Goal: Task Accomplishment & Management: Manage account settings

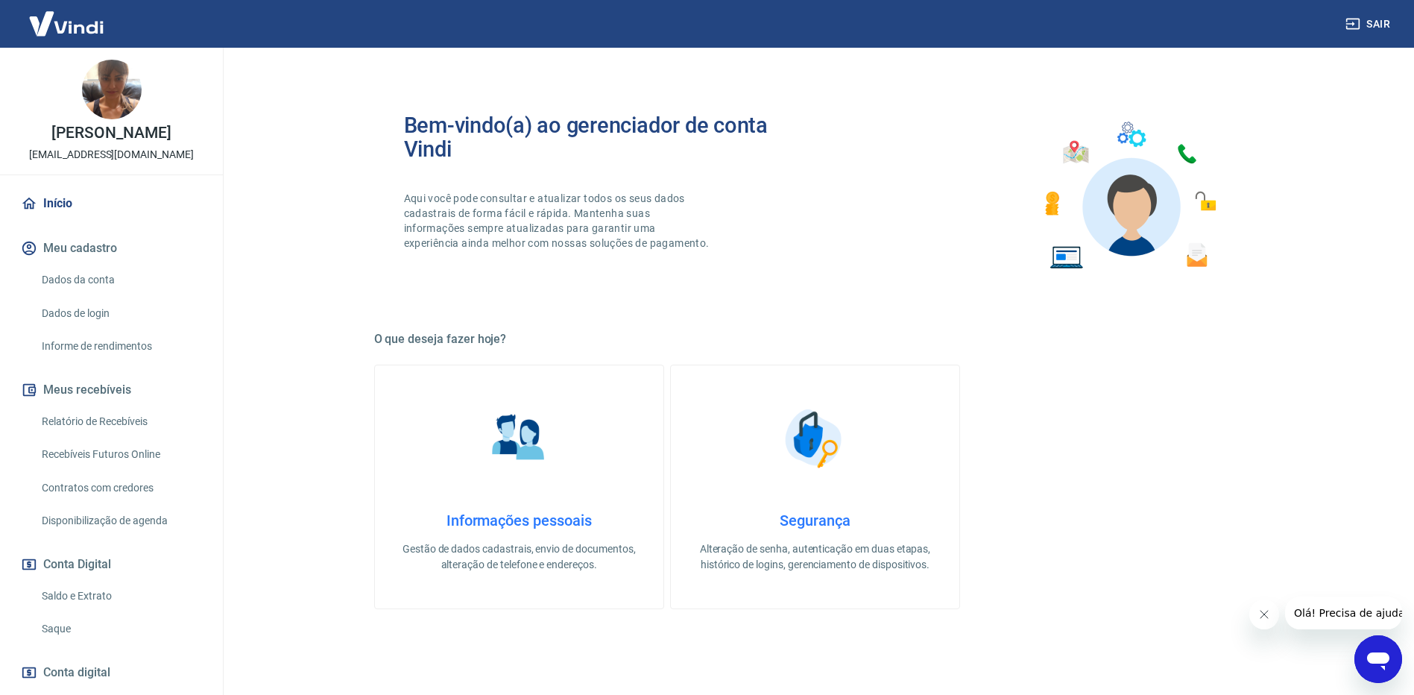
click at [86, 470] on link "Recebíveis Futuros Online" at bounding box center [120, 454] width 169 height 31
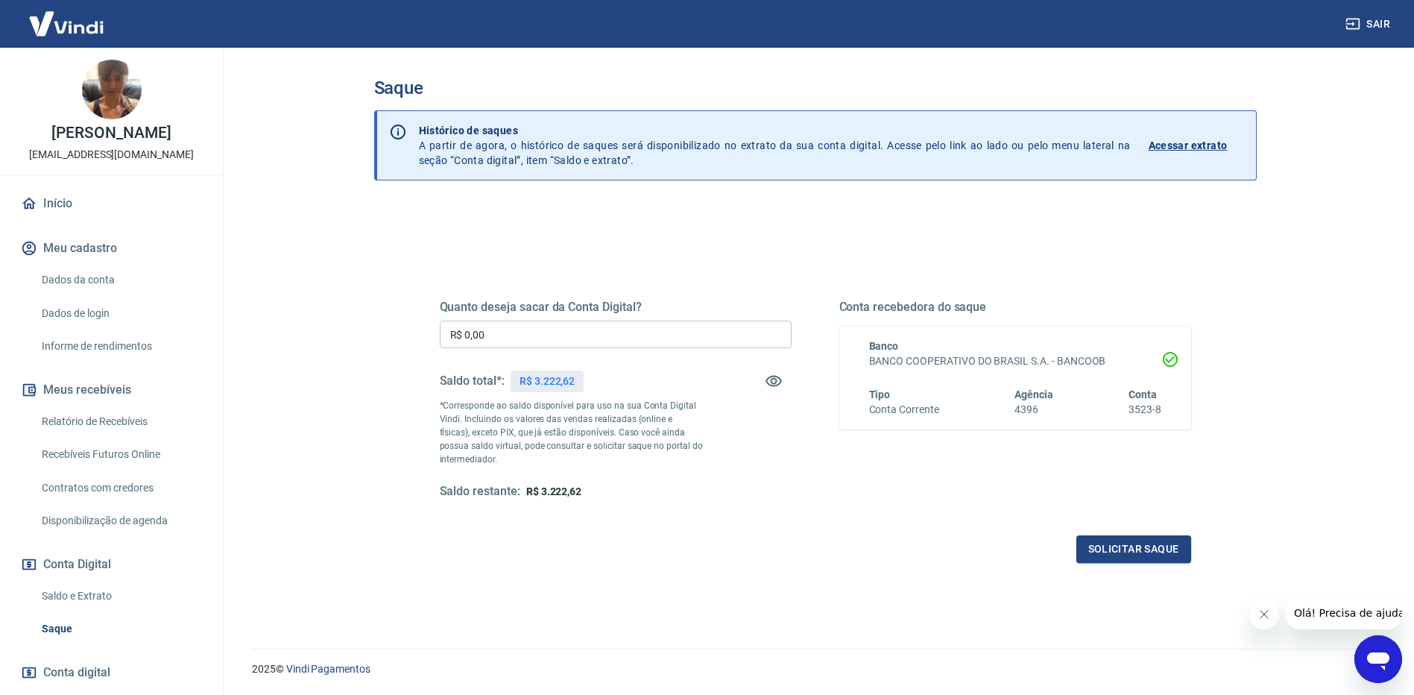
click at [540, 343] on input "R$ 0,00" at bounding box center [616, 335] width 352 height 28
type input "R$ 3.200,00"
click at [1133, 558] on button "Solicitar saque" at bounding box center [1133, 549] width 115 height 28
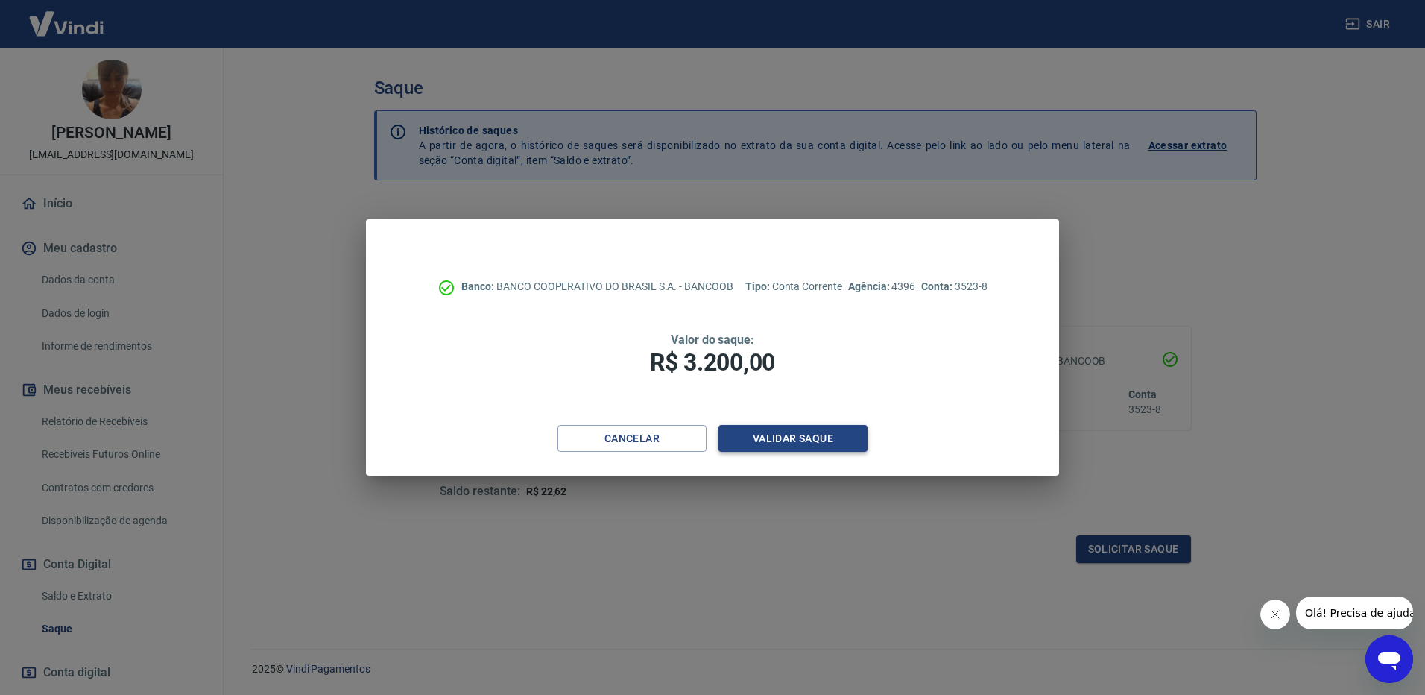
click at [827, 432] on button "Validar saque" at bounding box center [793, 439] width 149 height 28
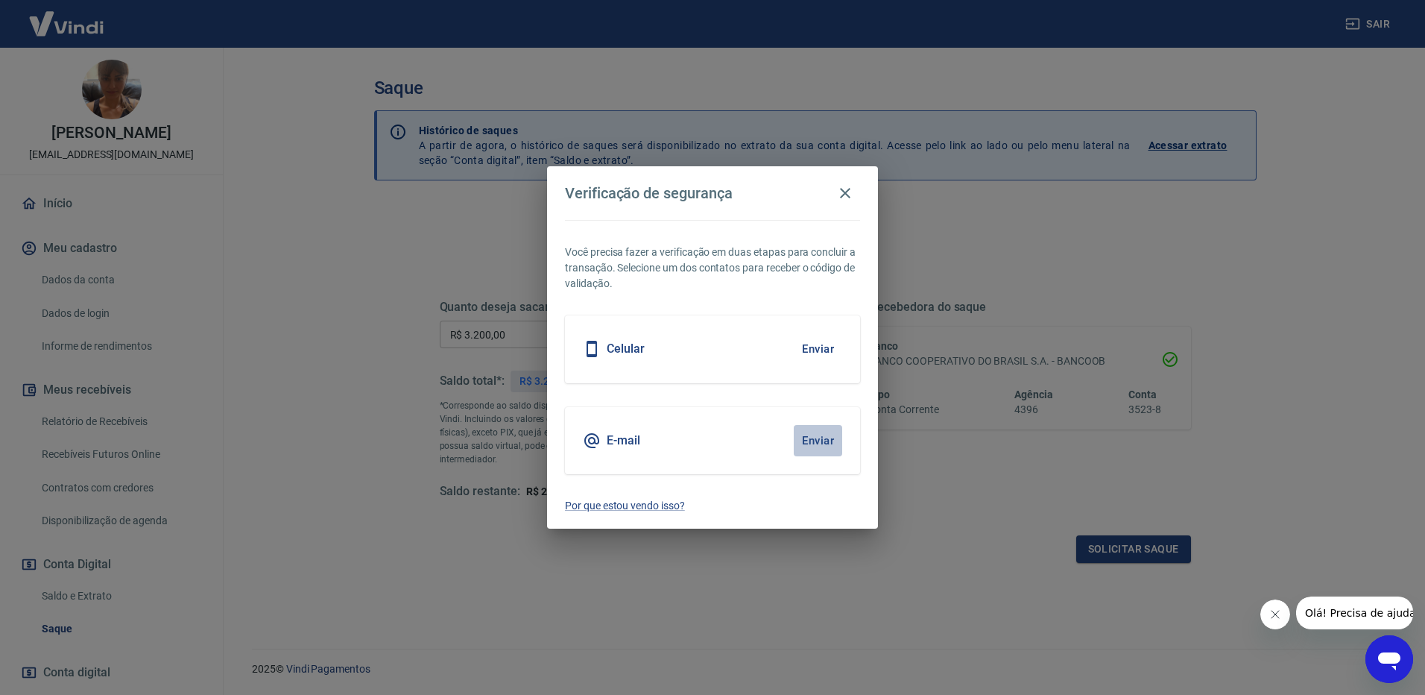
click at [830, 447] on button "Enviar" at bounding box center [818, 440] width 48 height 31
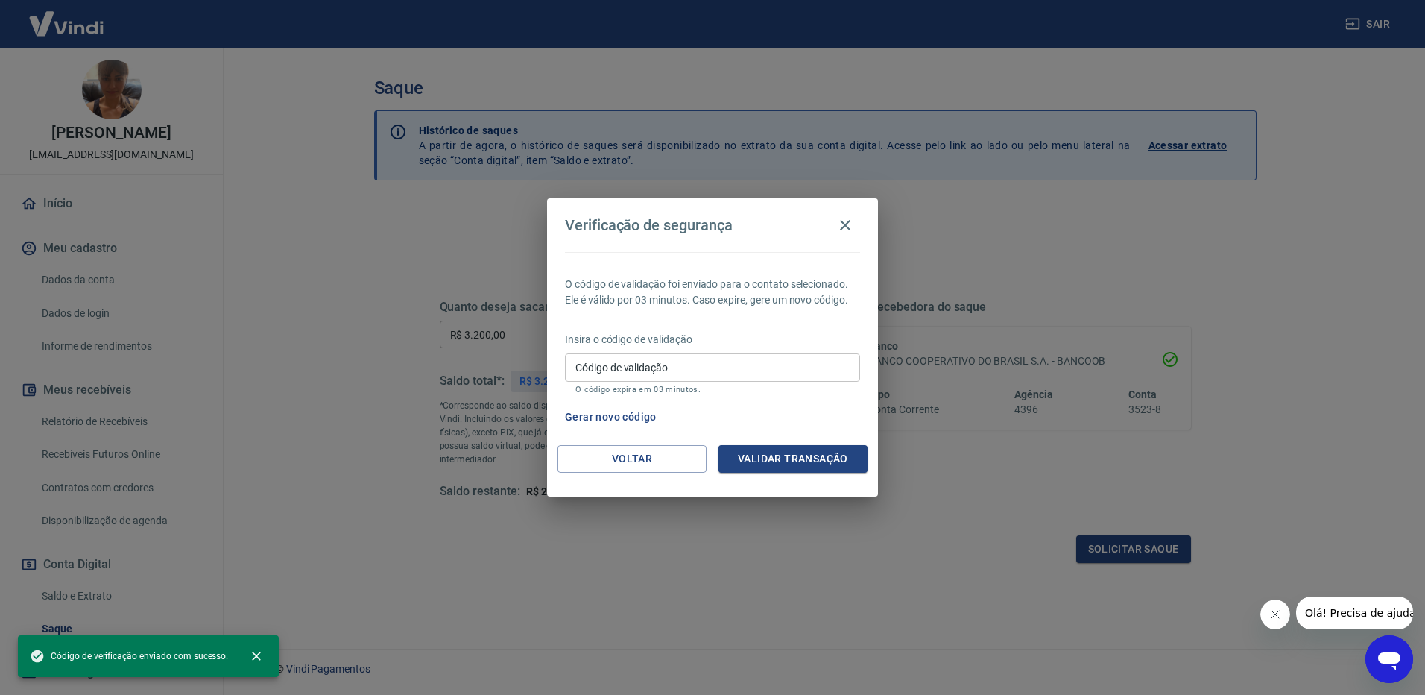
click at [800, 371] on input "Código de validação" at bounding box center [712, 367] width 295 height 28
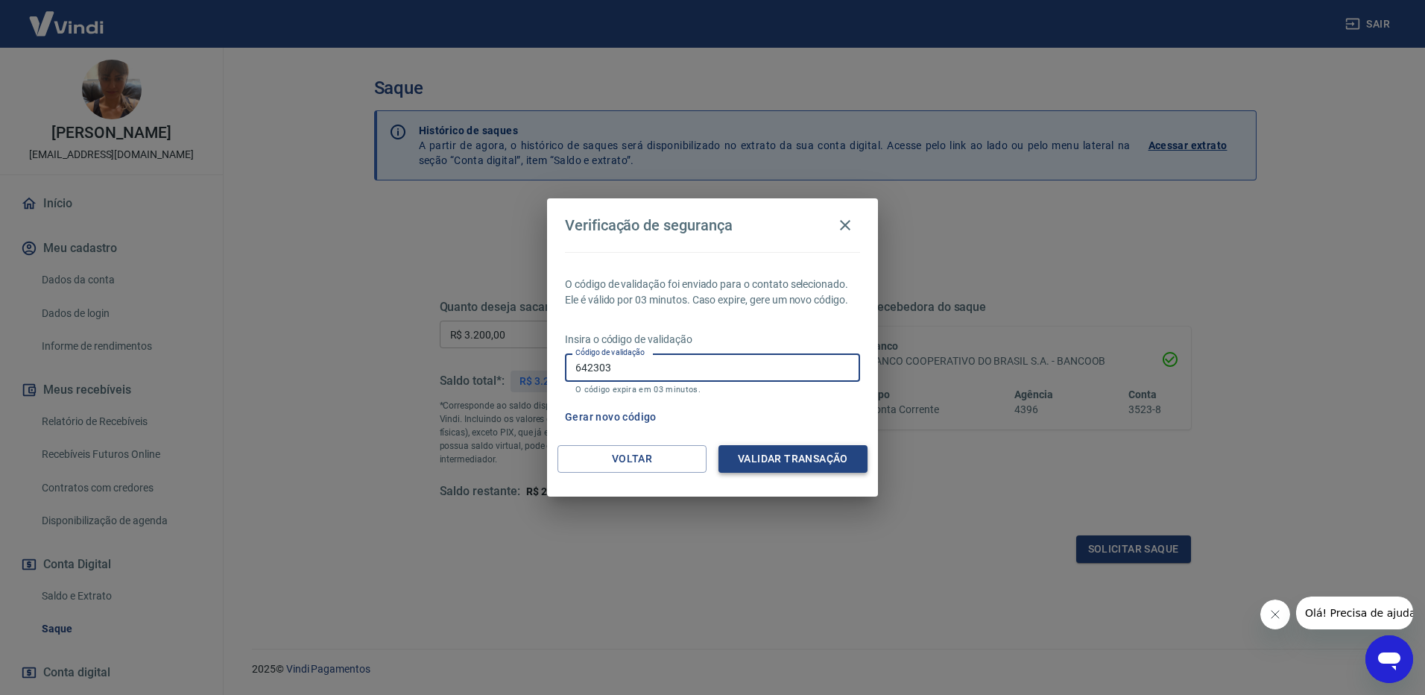
type input "642303"
click at [798, 461] on button "Validar transação" at bounding box center [793, 459] width 149 height 28
